Goal: Transaction & Acquisition: Download file/media

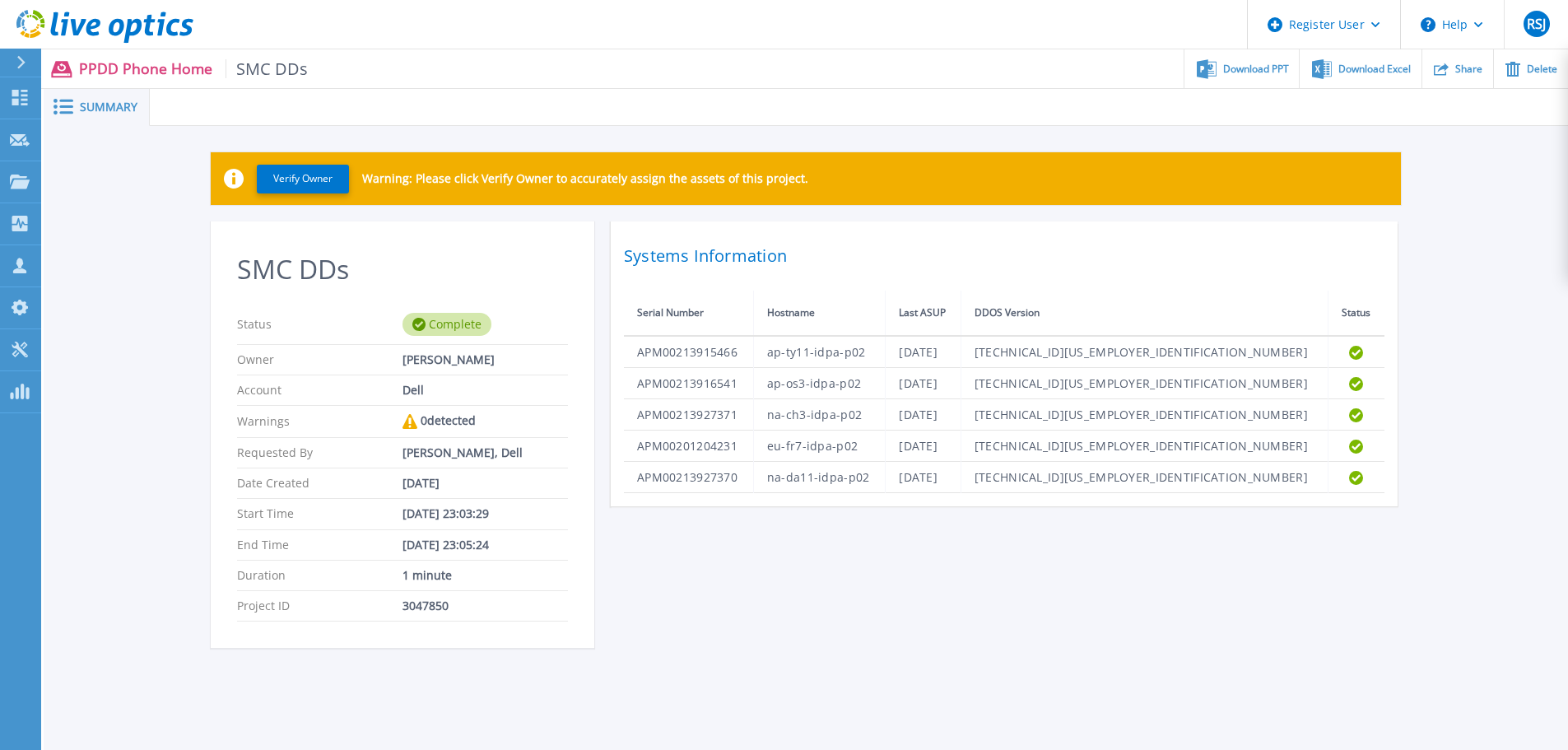
click at [865, 603] on div "SMC DDs Status Complete Owner [PERSON_NAME] Account Dell Warnings 0 detected Re…" at bounding box center [806, 444] width 1190 height 446
click at [878, 596] on div "SMC DDs Status Complete Owner [PERSON_NAME] Account Dell Warnings 0 detected Re…" at bounding box center [806, 444] width 1190 height 446
click at [1249, 68] on span "Download PPT" at bounding box center [1256, 68] width 66 height 10
click at [1368, 76] on div "Download Excel" at bounding box center [1360, 69] width 121 height 39
click at [884, 633] on div "SMC DDs Status Complete Owner [PERSON_NAME] Account Dell Warnings 0 detected Re…" at bounding box center [806, 444] width 1190 height 446
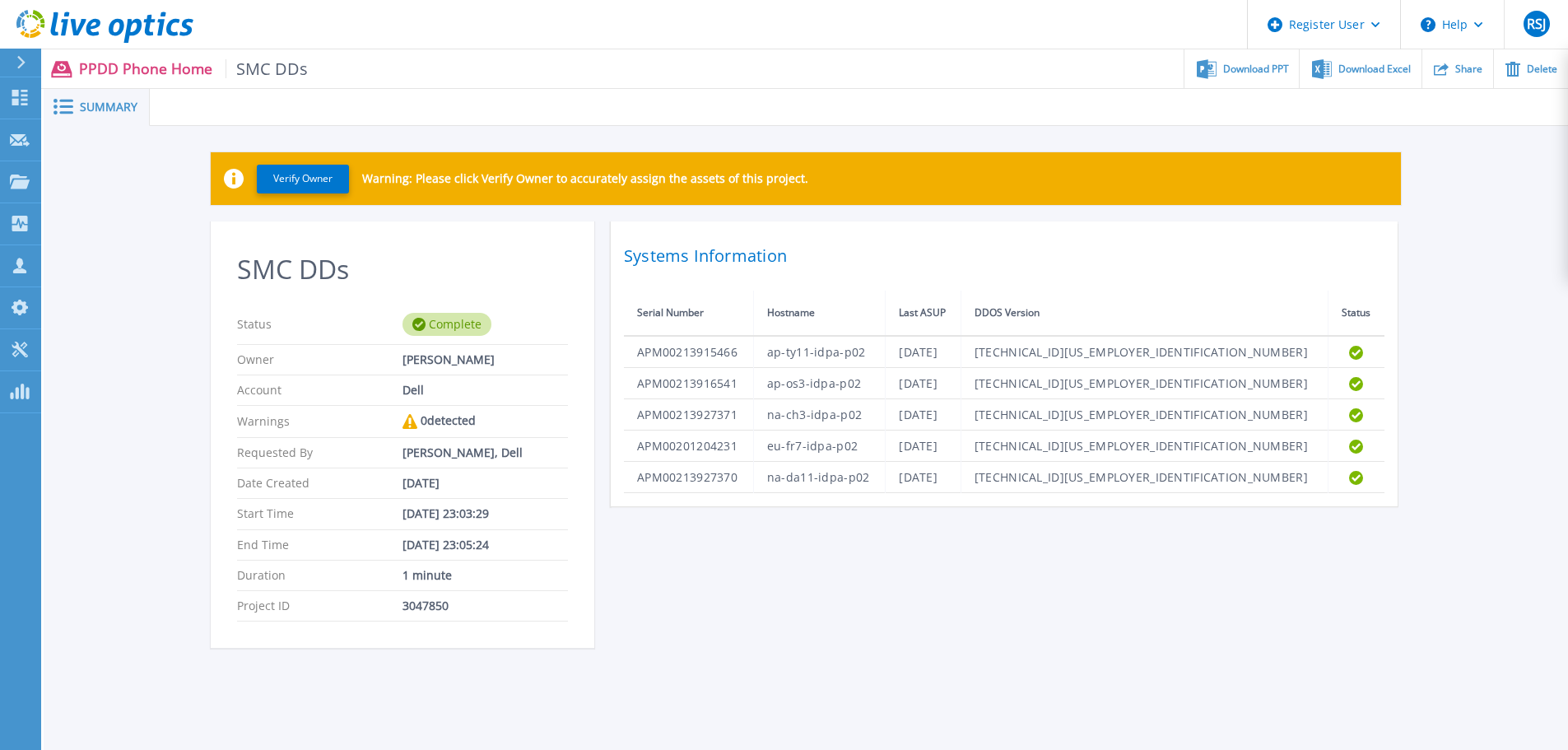
drag, startPoint x: 742, startPoint y: 543, endPoint x: 749, endPoint y: 548, distance: 8.6
click at [742, 547] on div "SMC DDs Status Complete Owner [PERSON_NAME] Account Dell Warnings 0 detected Re…" at bounding box center [806, 444] width 1190 height 446
click at [964, 577] on div "SMC DDs Status Complete Owner [PERSON_NAME] Account Dell Warnings 0 detected Re…" at bounding box center [806, 444] width 1190 height 446
click at [90, 219] on p "Collectors" at bounding box center [70, 224] width 54 height 43
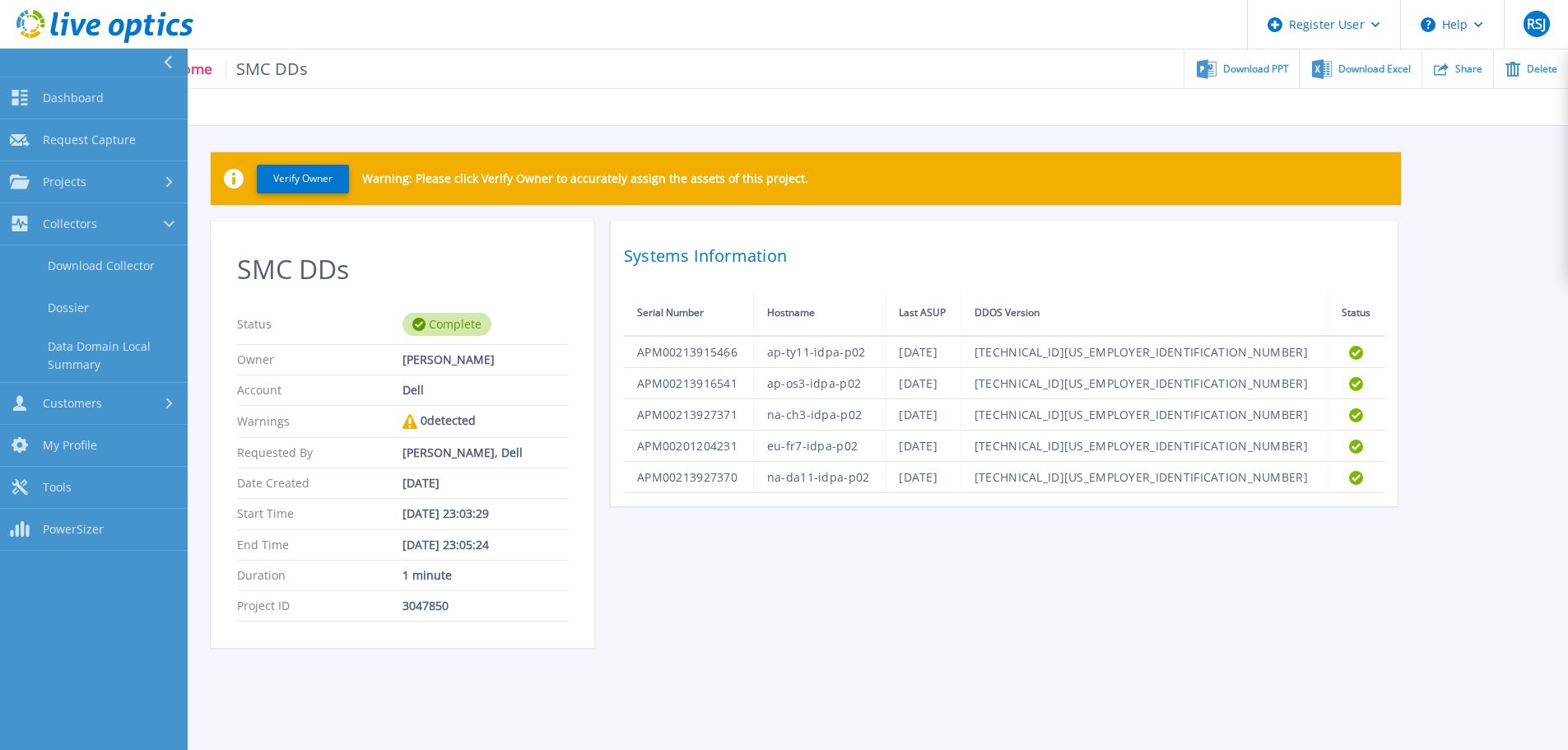
drag, startPoint x: 751, startPoint y: 617, endPoint x: 572, endPoint y: 540, distance: 194.9
click at [743, 612] on div "SMC DDs Status Complete Owner [PERSON_NAME] Account Dell Warnings 0 detected Re…" at bounding box center [806, 444] width 1190 height 446
